Goal: Transaction & Acquisition: Download file/media

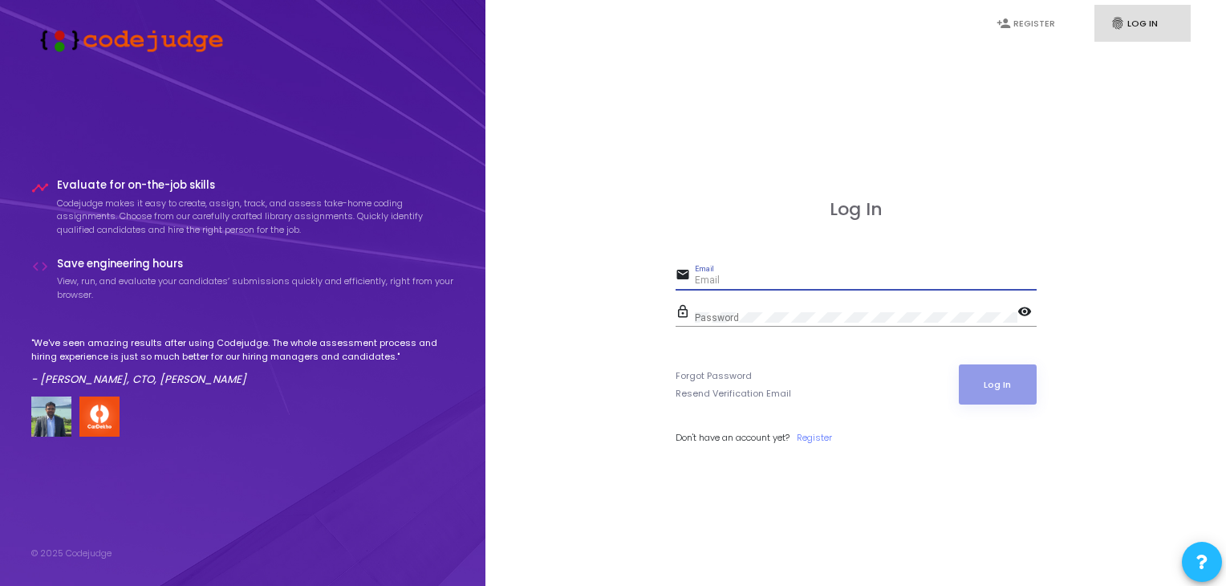
click at [732, 281] on input "Email" at bounding box center [866, 280] width 342 height 11
type input "[PERSON_NAME][EMAIL_ADDRESS][DOMAIN_NAME]"
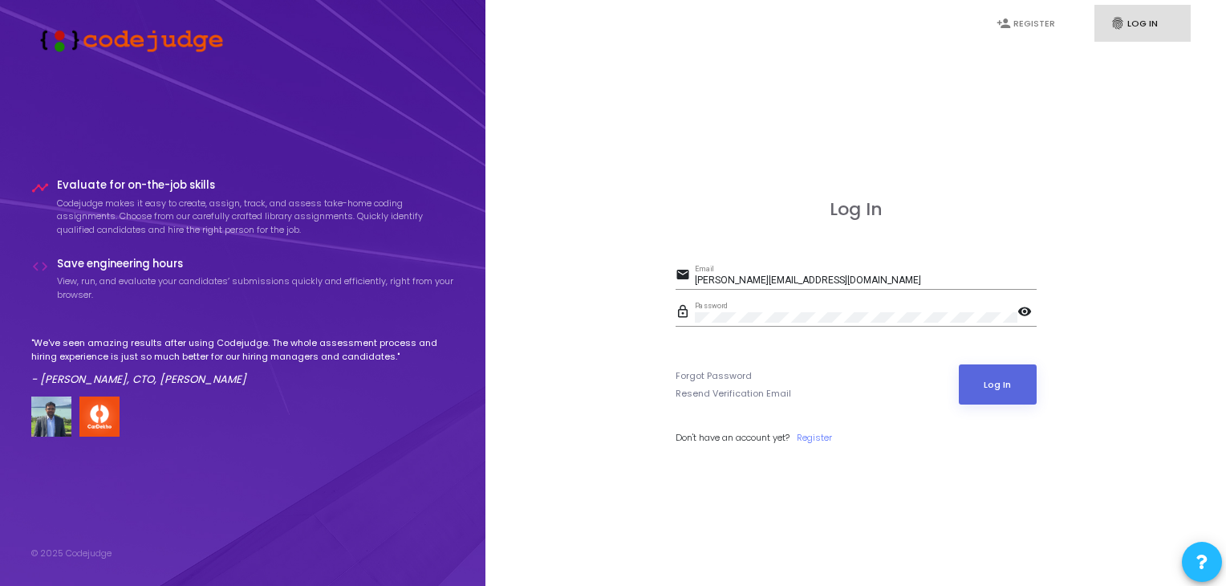
click at [999, 404] on form "email chandrakumar.n@techjays.com Email lock_outline Password visibility Forgot…" at bounding box center [856, 354] width 361 height 180
click at [1001, 392] on button "Log In" at bounding box center [998, 384] width 78 height 40
click at [1021, 395] on button "Log In" at bounding box center [998, 384] width 78 height 40
click at [1011, 383] on button "Log In" at bounding box center [998, 384] width 78 height 40
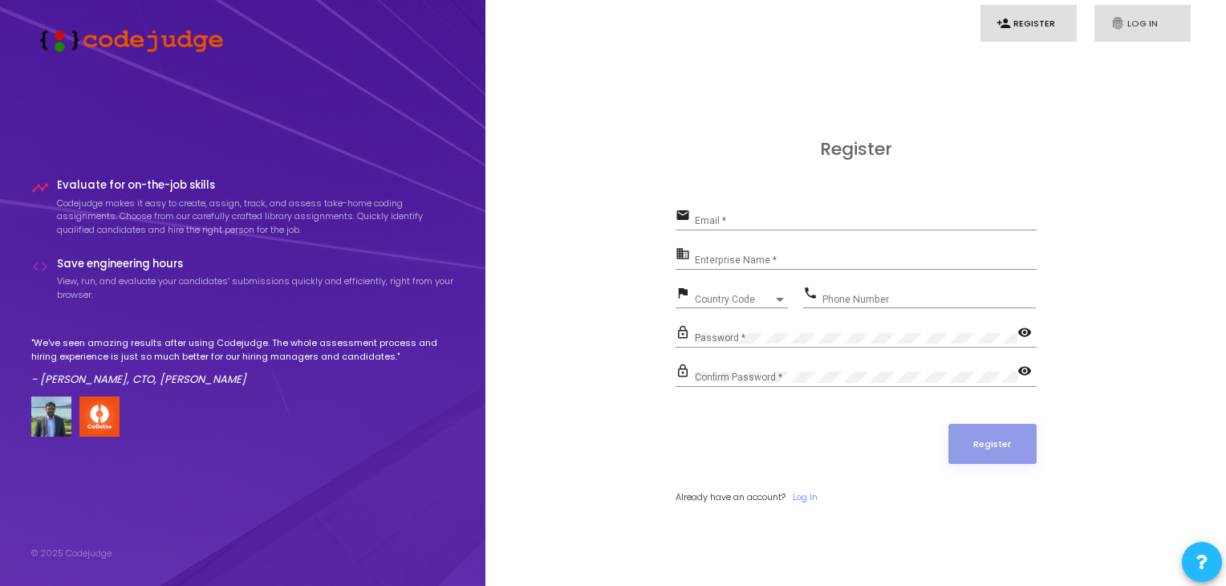
click at [1143, 10] on link "fingerprint Log In" at bounding box center [1142, 24] width 96 height 38
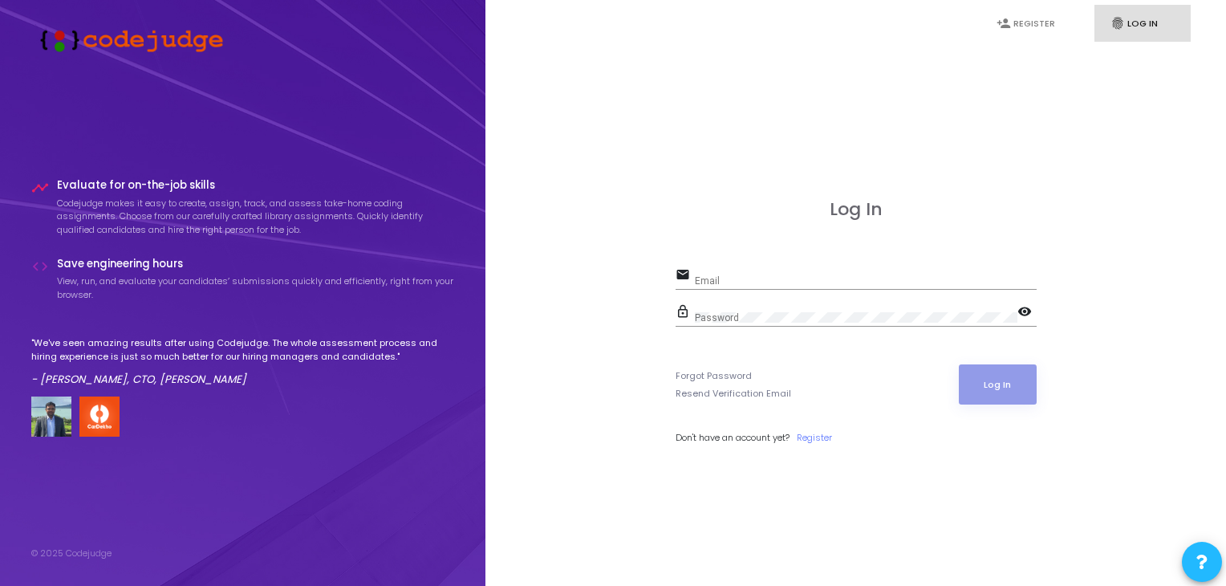
click at [777, 278] on input "Email" at bounding box center [866, 280] width 342 height 11
type input "[PERSON_NAME][EMAIL_ADDRESS][DOMAIN_NAME]"
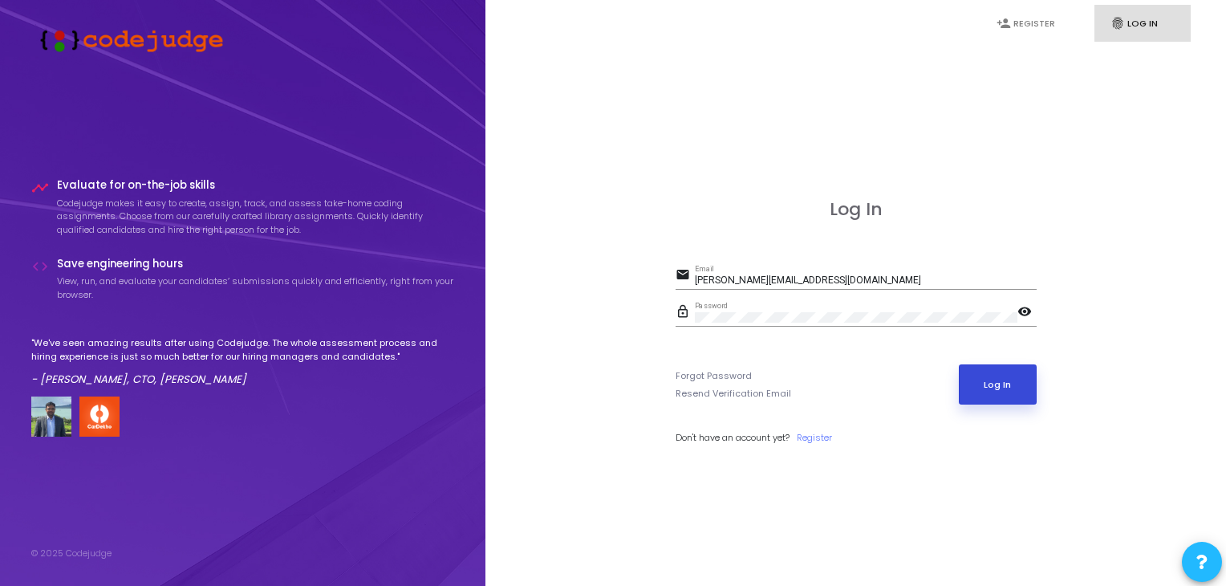
click at [995, 398] on button "Log In" at bounding box center [998, 384] width 78 height 40
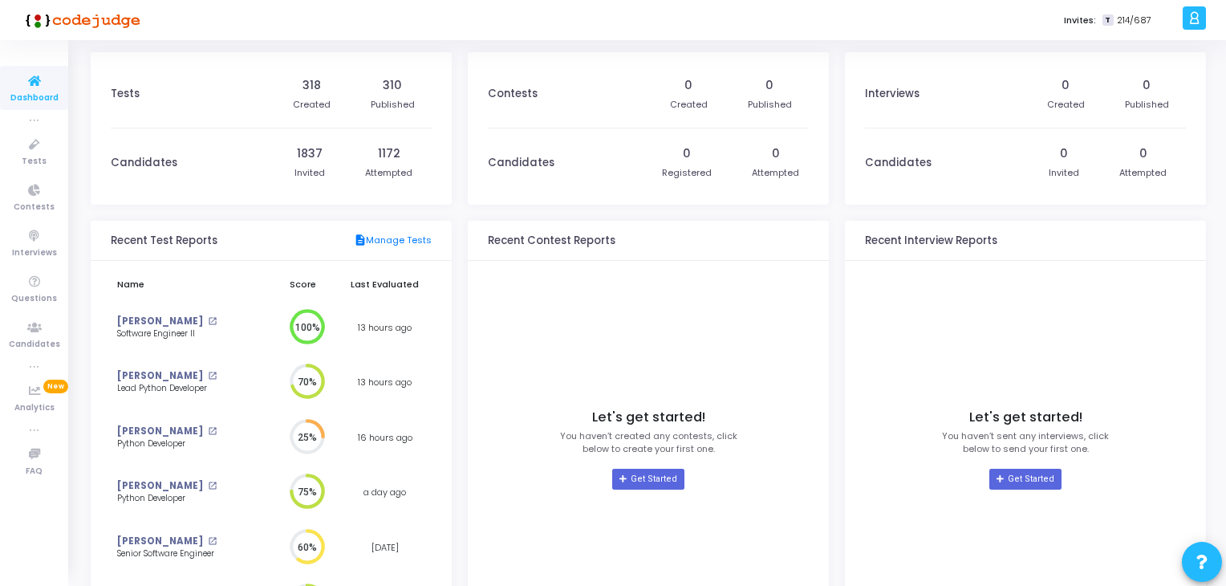
scroll to position [124, 0]
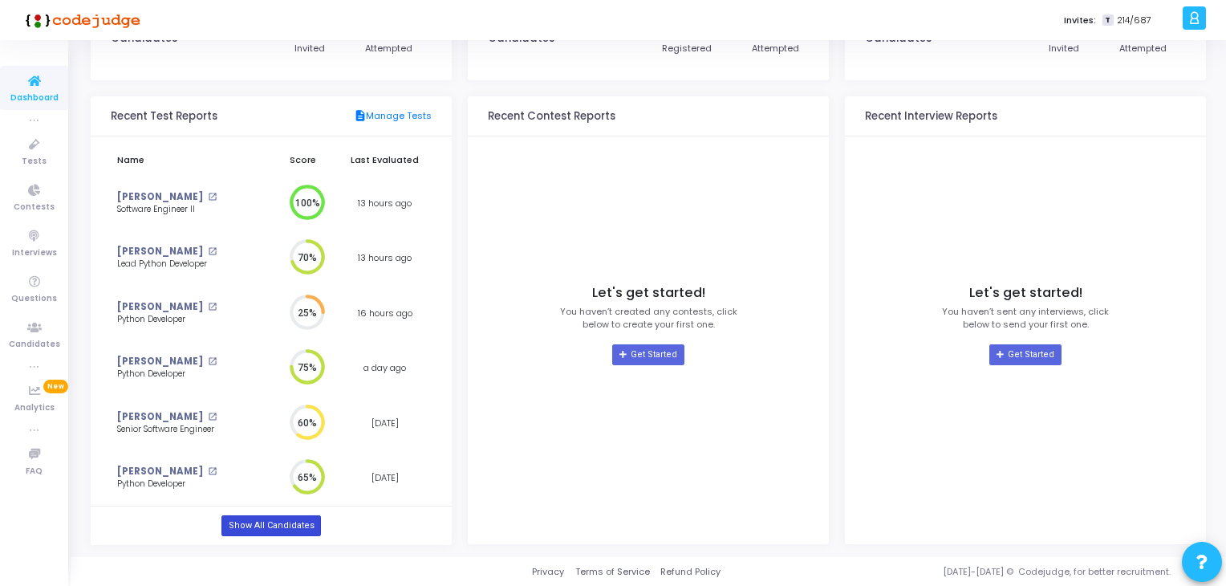
click at [252, 527] on link "Show All Candidates" at bounding box center [270, 525] width 99 height 21
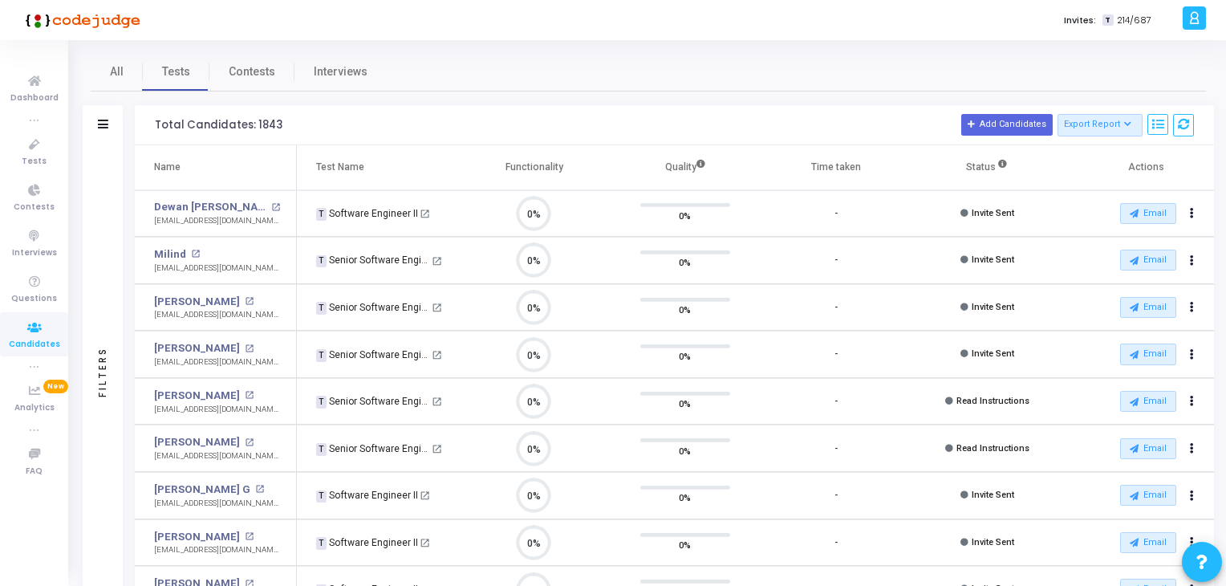
scroll to position [33, 41]
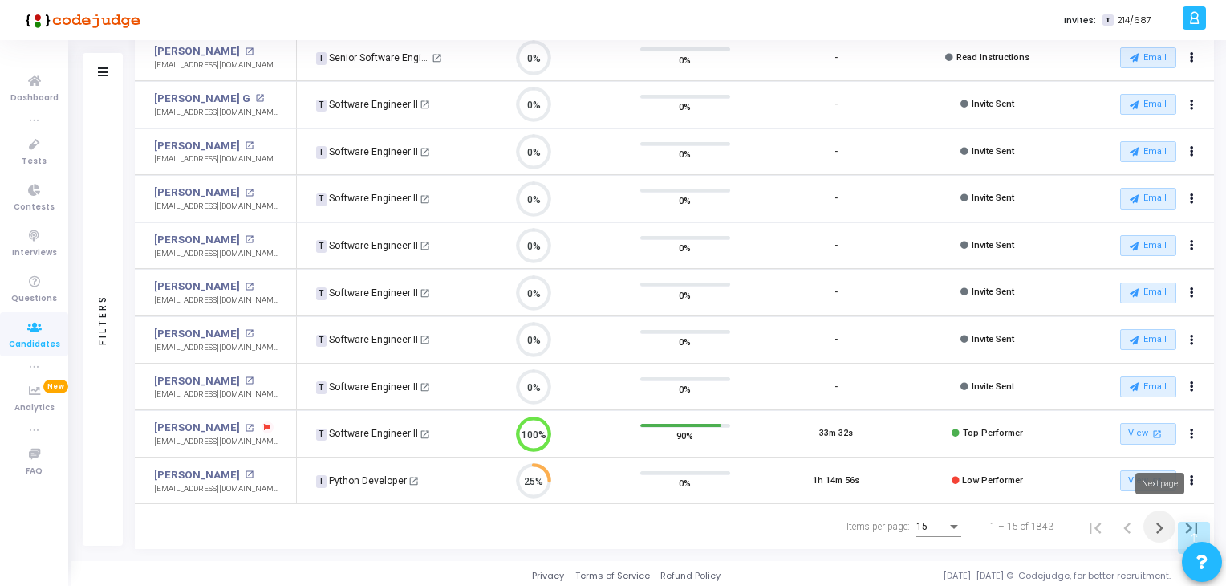
click at [1158, 522] on icon "Next page" at bounding box center [1159, 527] width 7 height 11
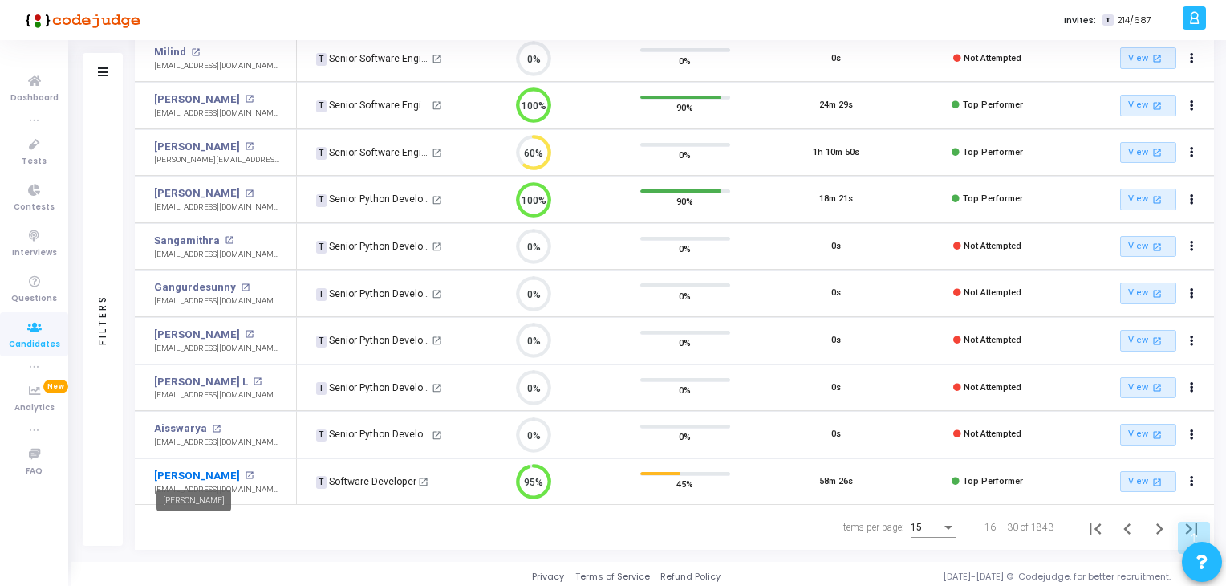
click at [193, 473] on link "[PERSON_NAME]" at bounding box center [197, 476] width 86 height 16
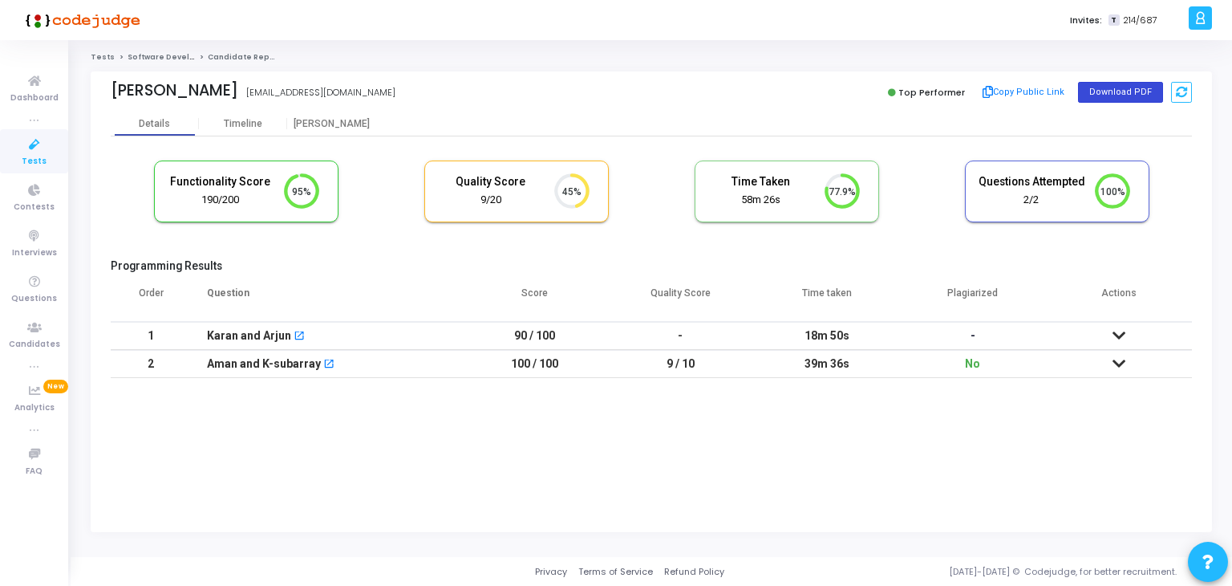
click at [1132, 91] on button "Download PDF" at bounding box center [1120, 92] width 85 height 21
